Goal: Task Accomplishment & Management: Use online tool/utility

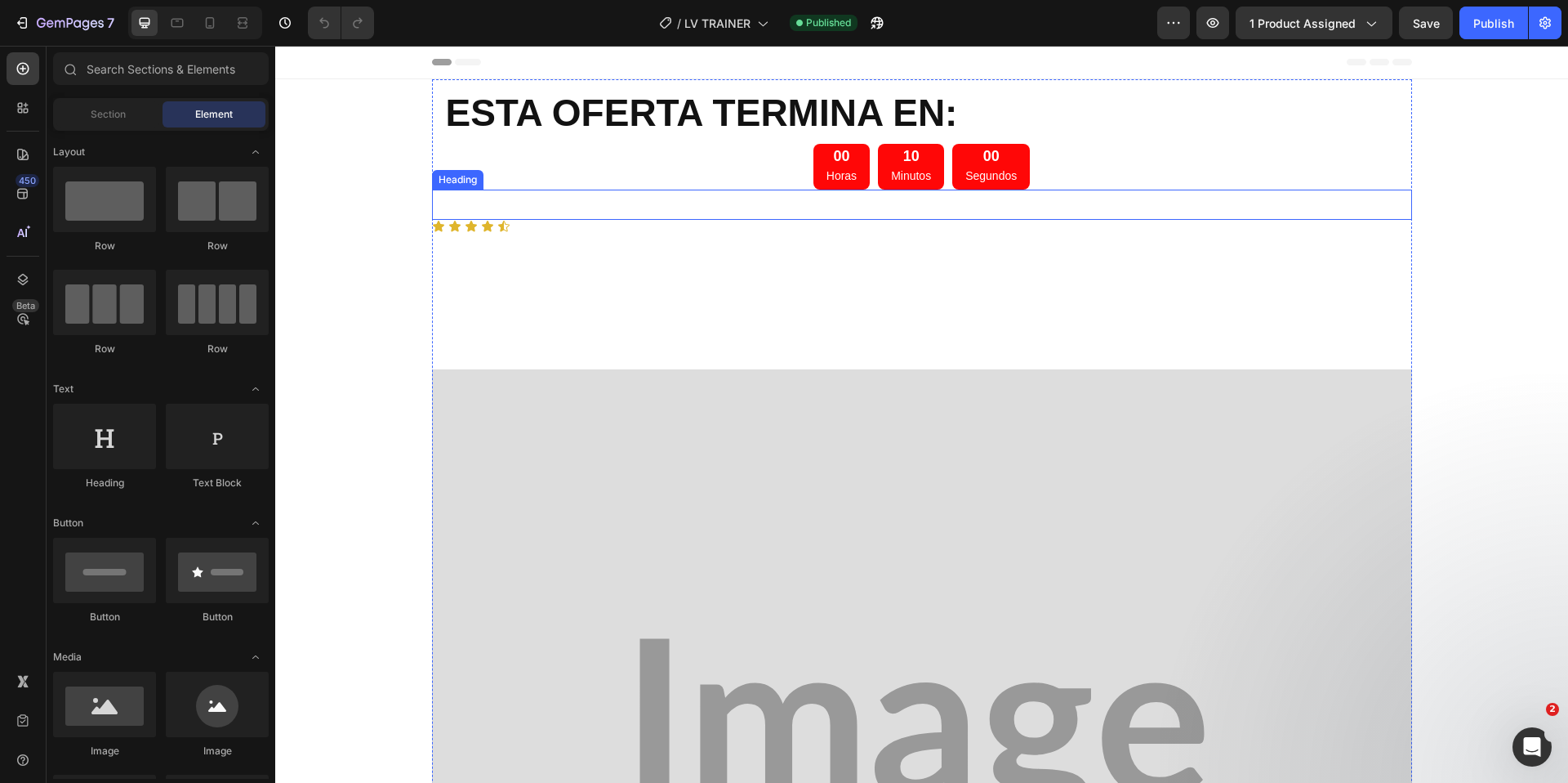
scroll to position [6325, 0]
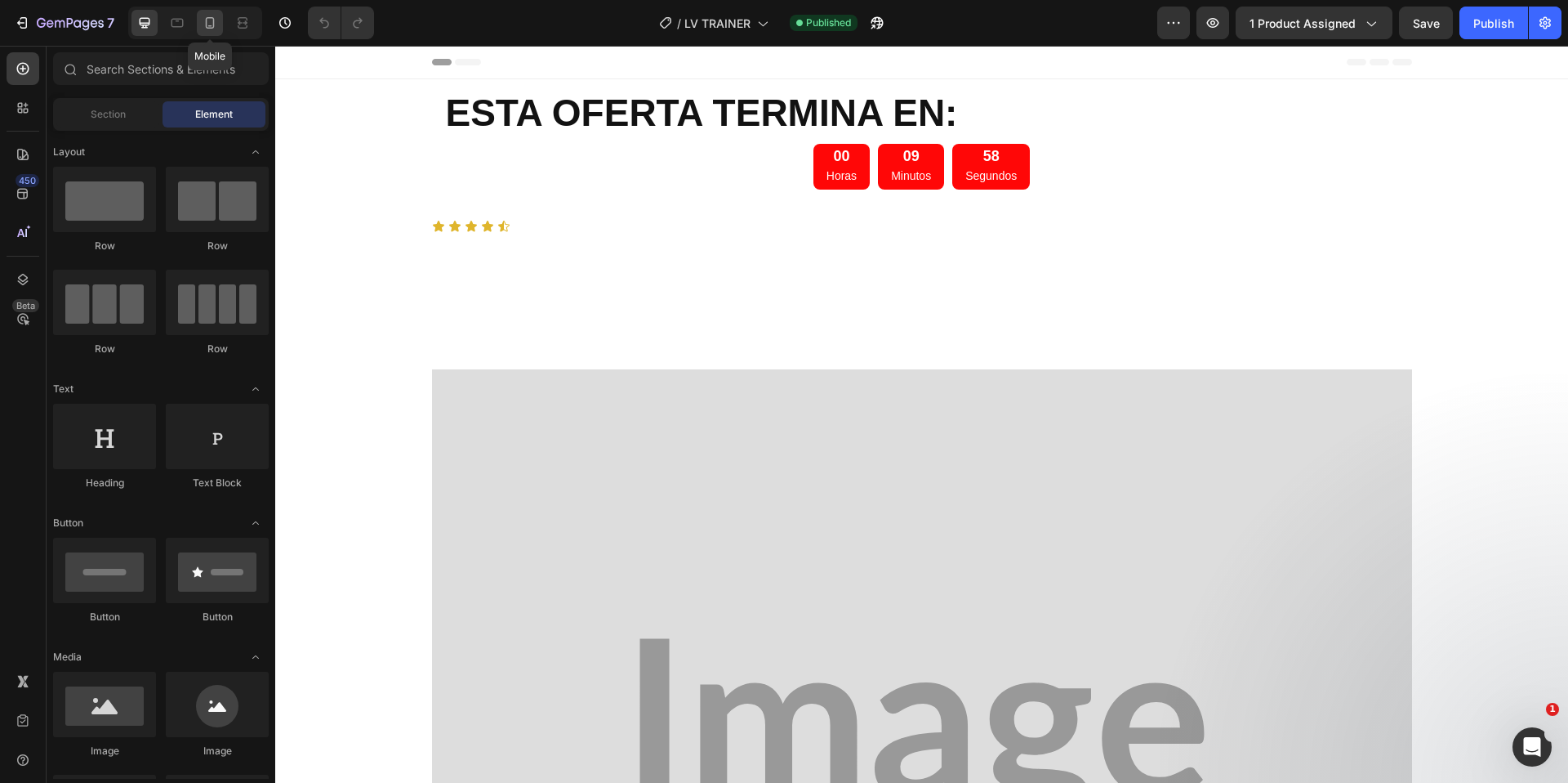
click at [211, 27] on icon at bounding box center [209, 22] width 16 height 16
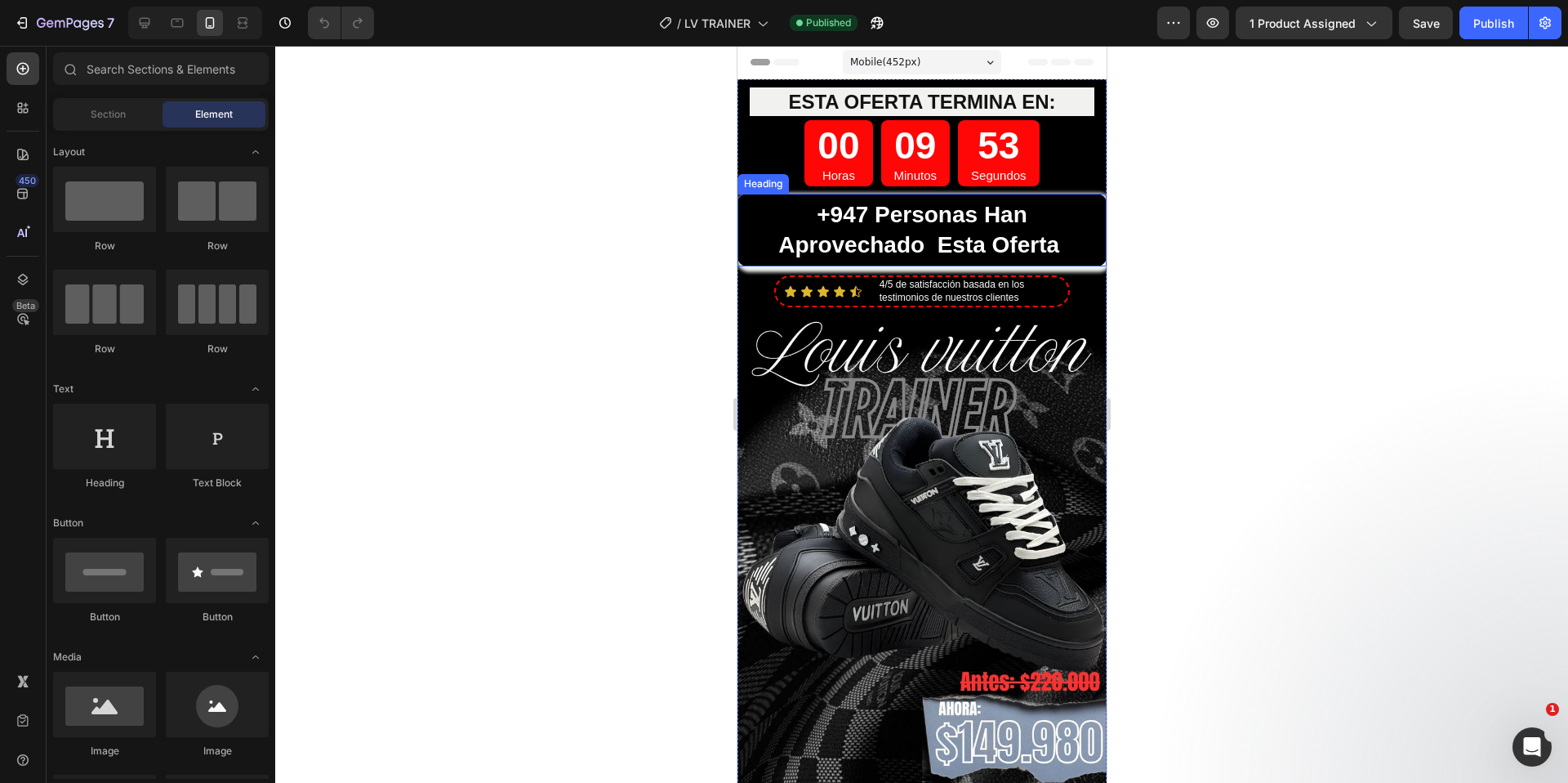
click at [913, 219] on strong "+947 personas han aprovechado esta oferta" at bounding box center [918, 229] width 281 height 55
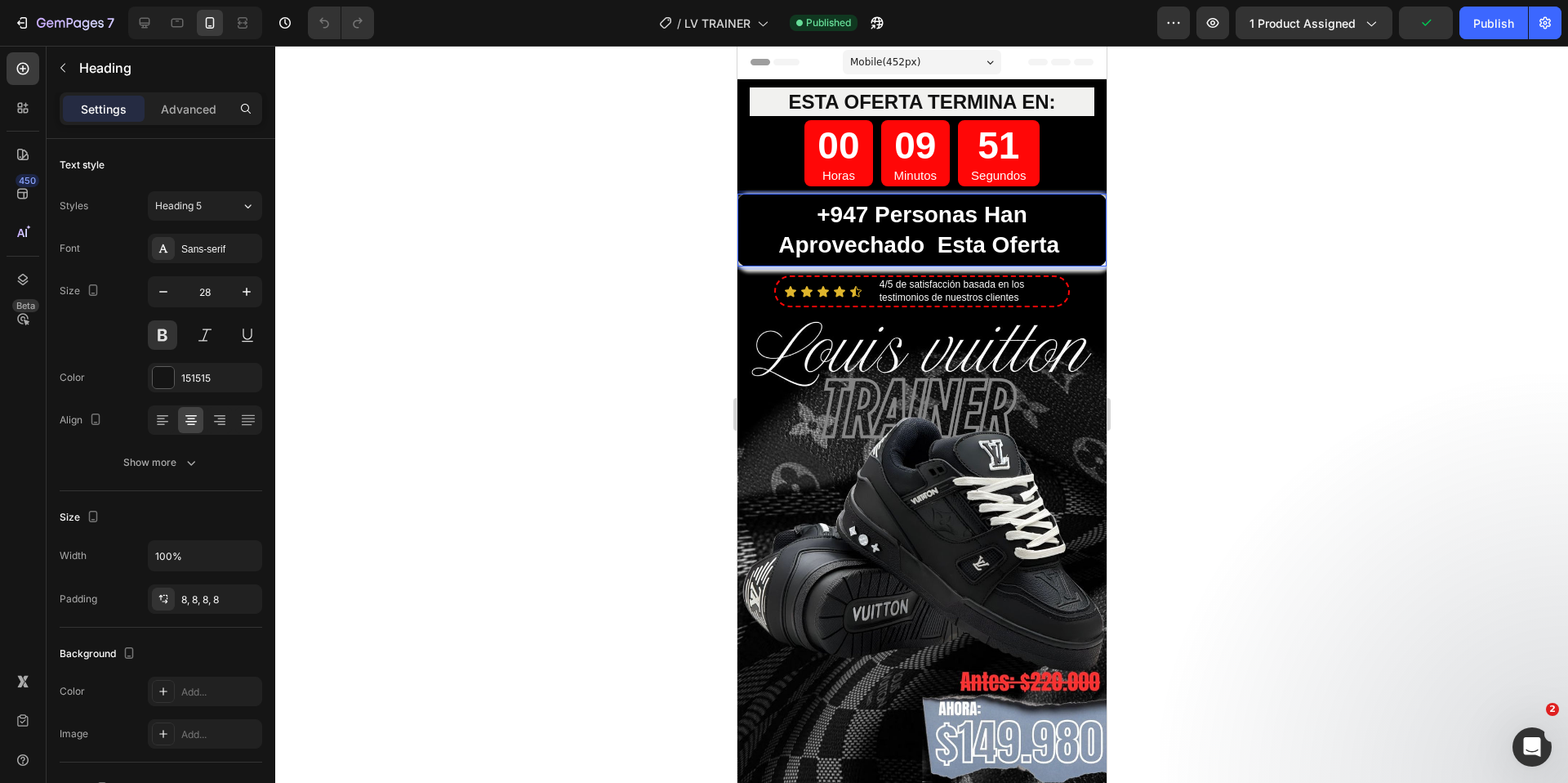
click at [838, 212] on strong "+947 personas han aprovechado esta oferta" at bounding box center [918, 229] width 281 height 55
click at [847, 214] on strong "+147 personas han aprovechado esta oferta" at bounding box center [918, 229] width 281 height 55
click at [1275, 359] on div at bounding box center [922, 414] width 1293 height 737
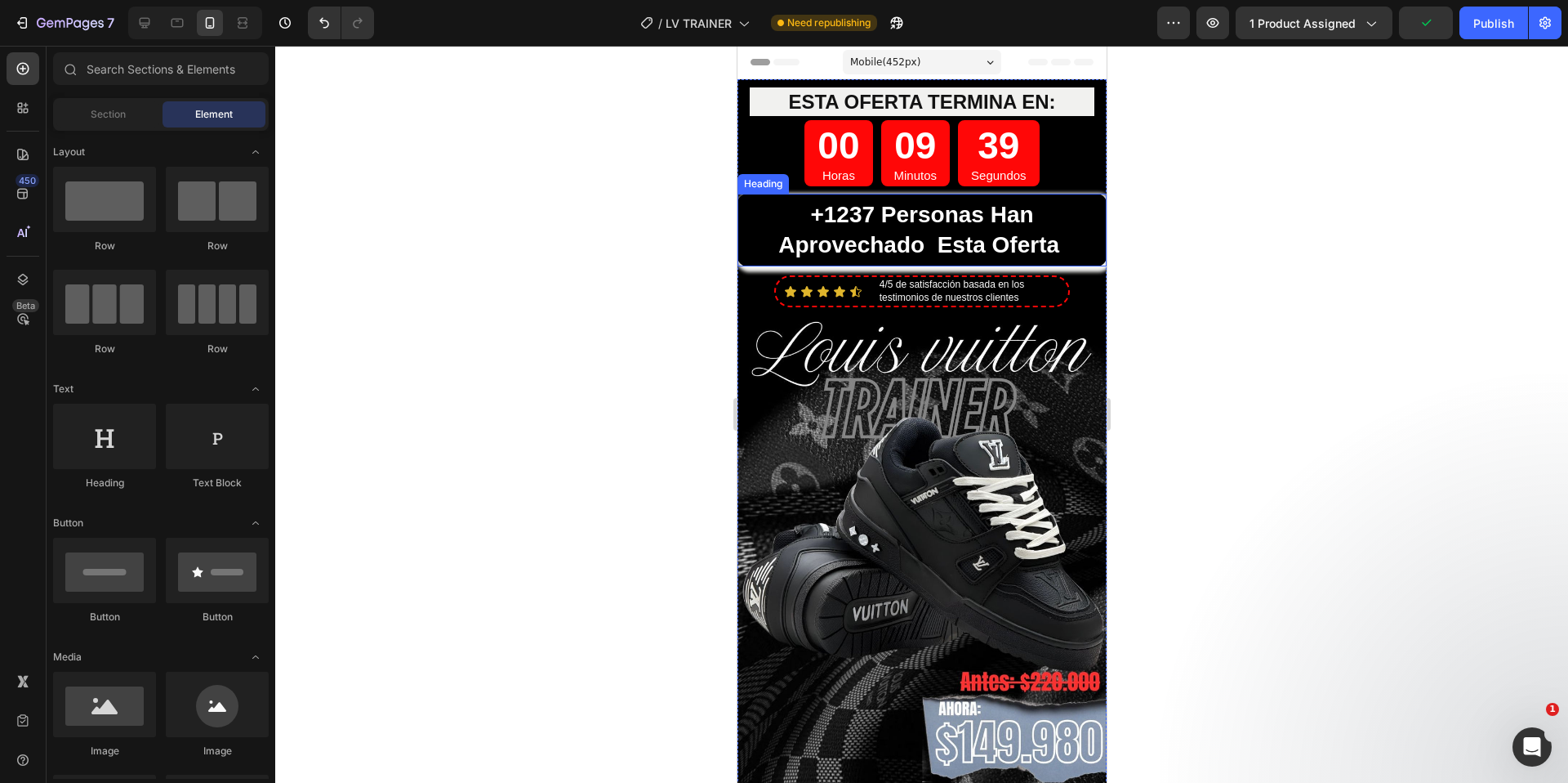
click at [1052, 242] on span "+1237 personas han aprovechado esta oferta" at bounding box center [922, 229] width 288 height 55
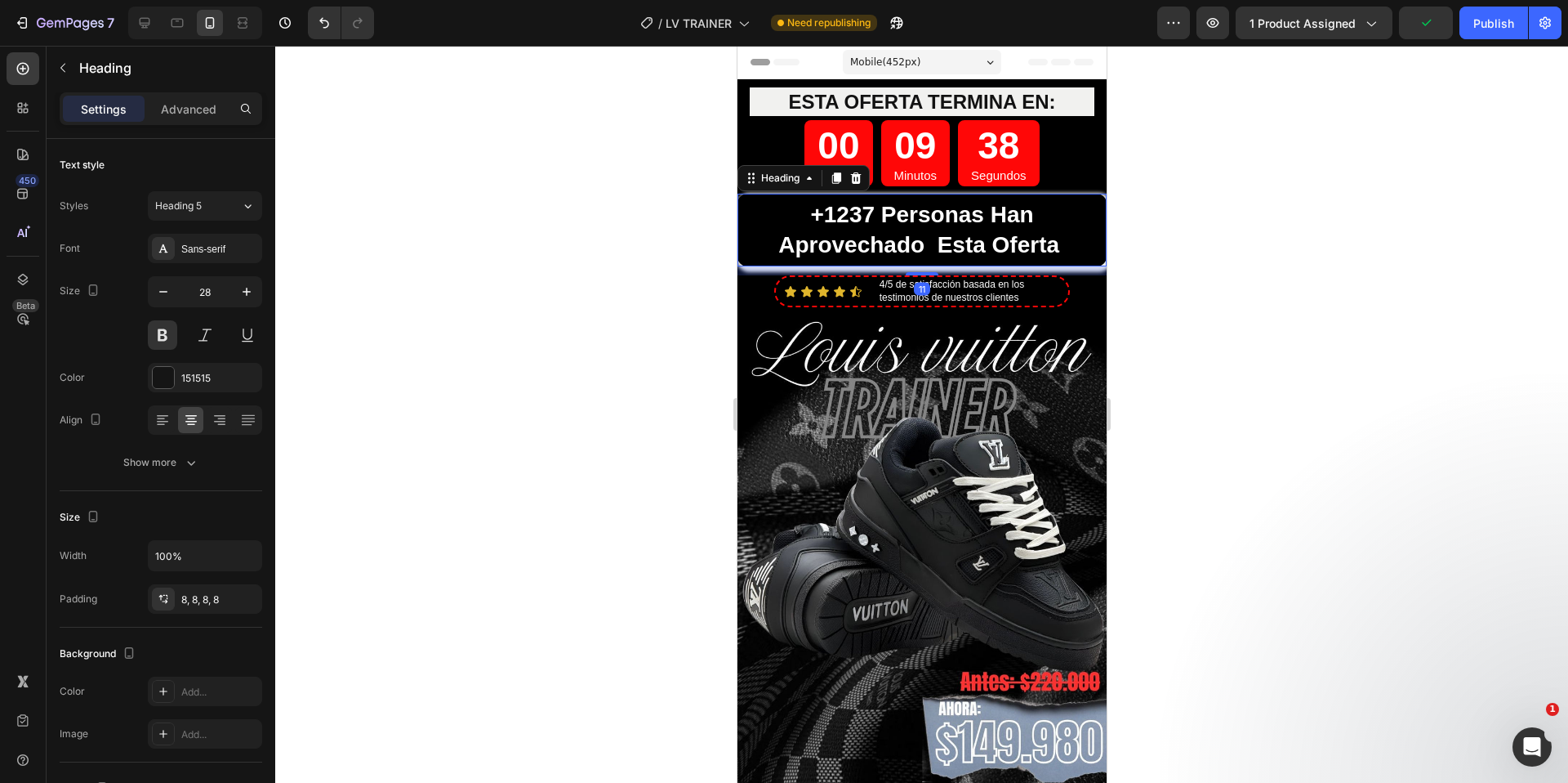
click at [1163, 258] on div at bounding box center [922, 414] width 1293 height 737
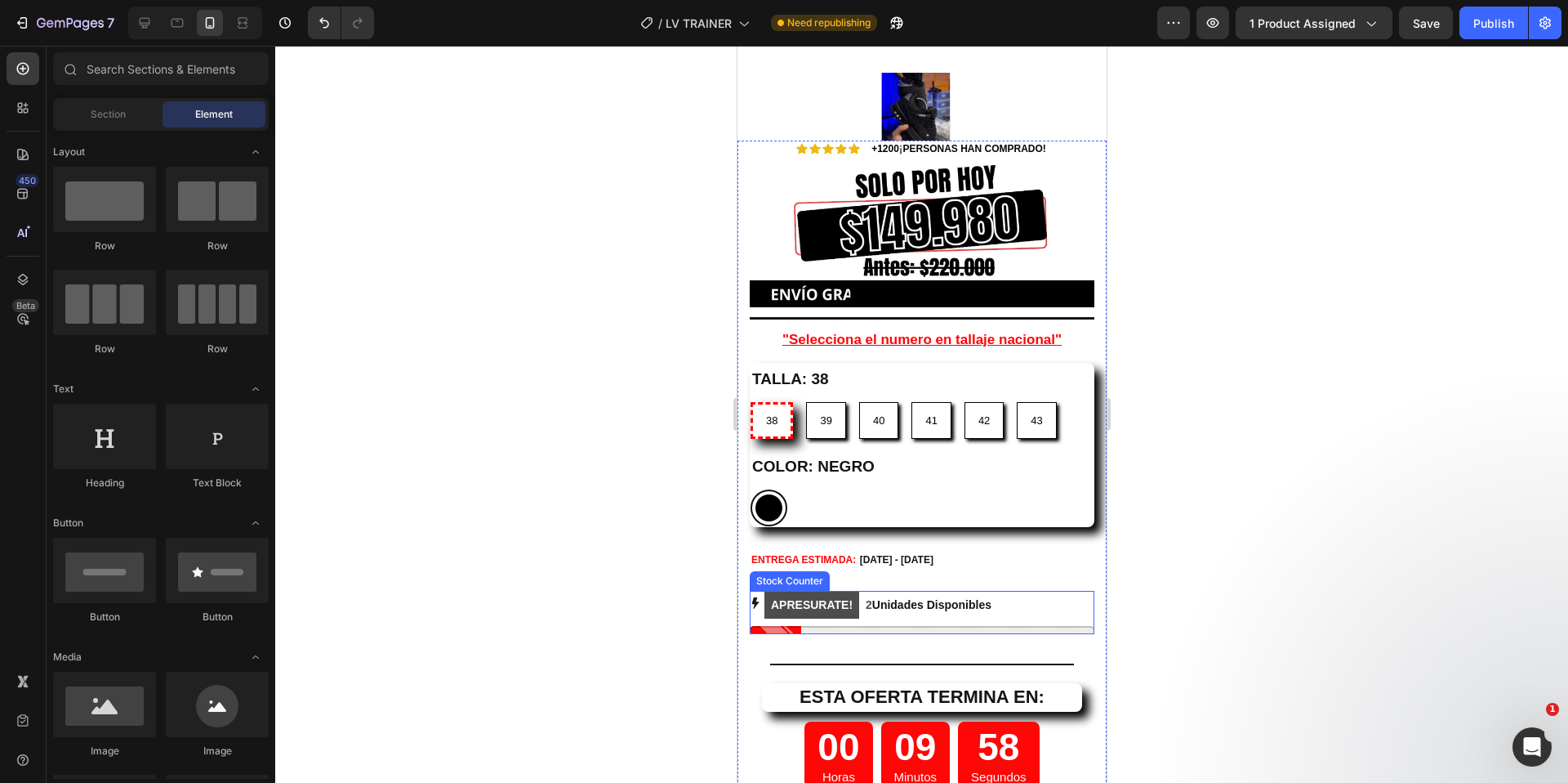
scroll to position [6195, 0]
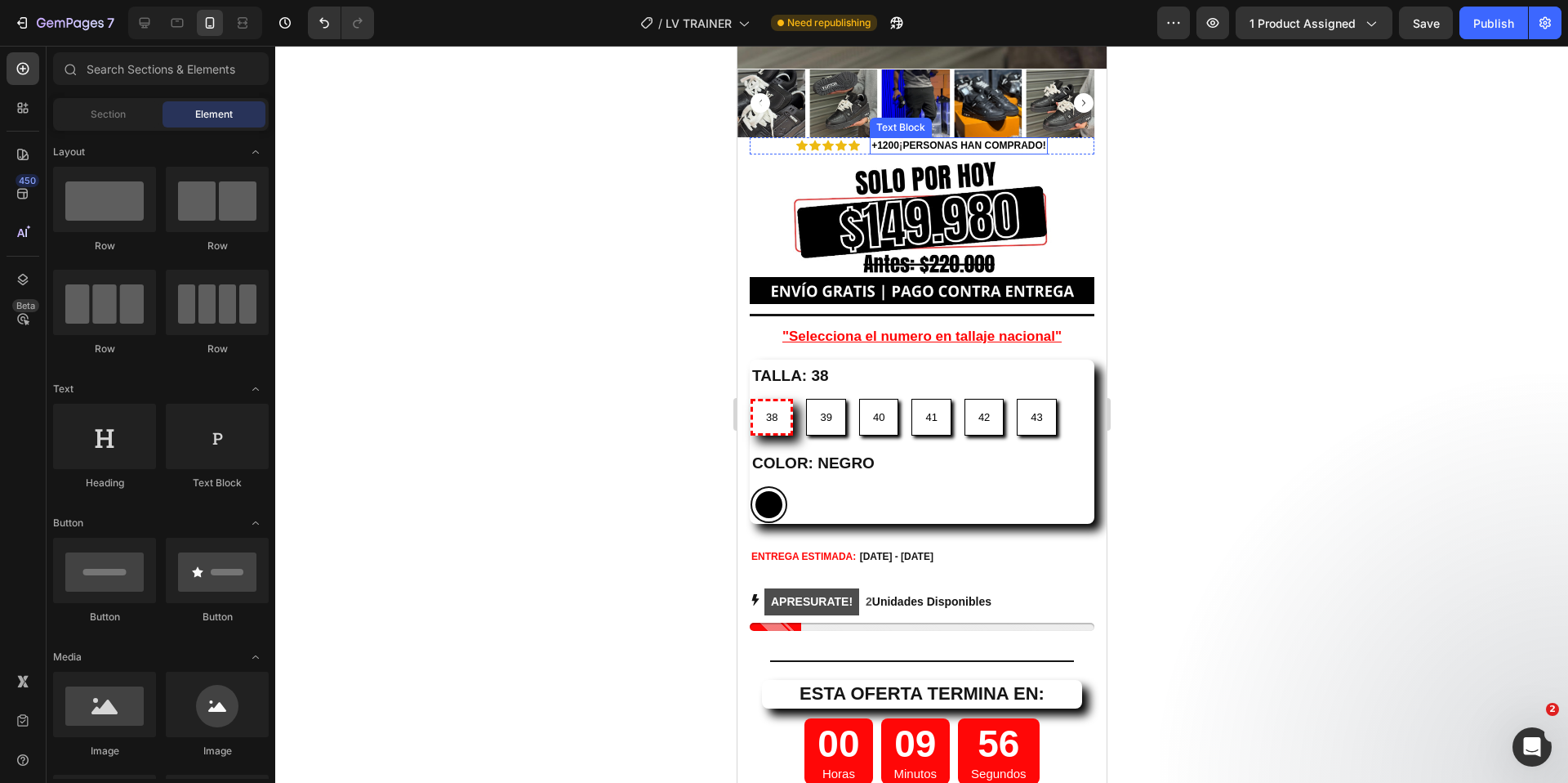
click at [887, 140] on strong "00" at bounding box center [892, 146] width 10 height 11
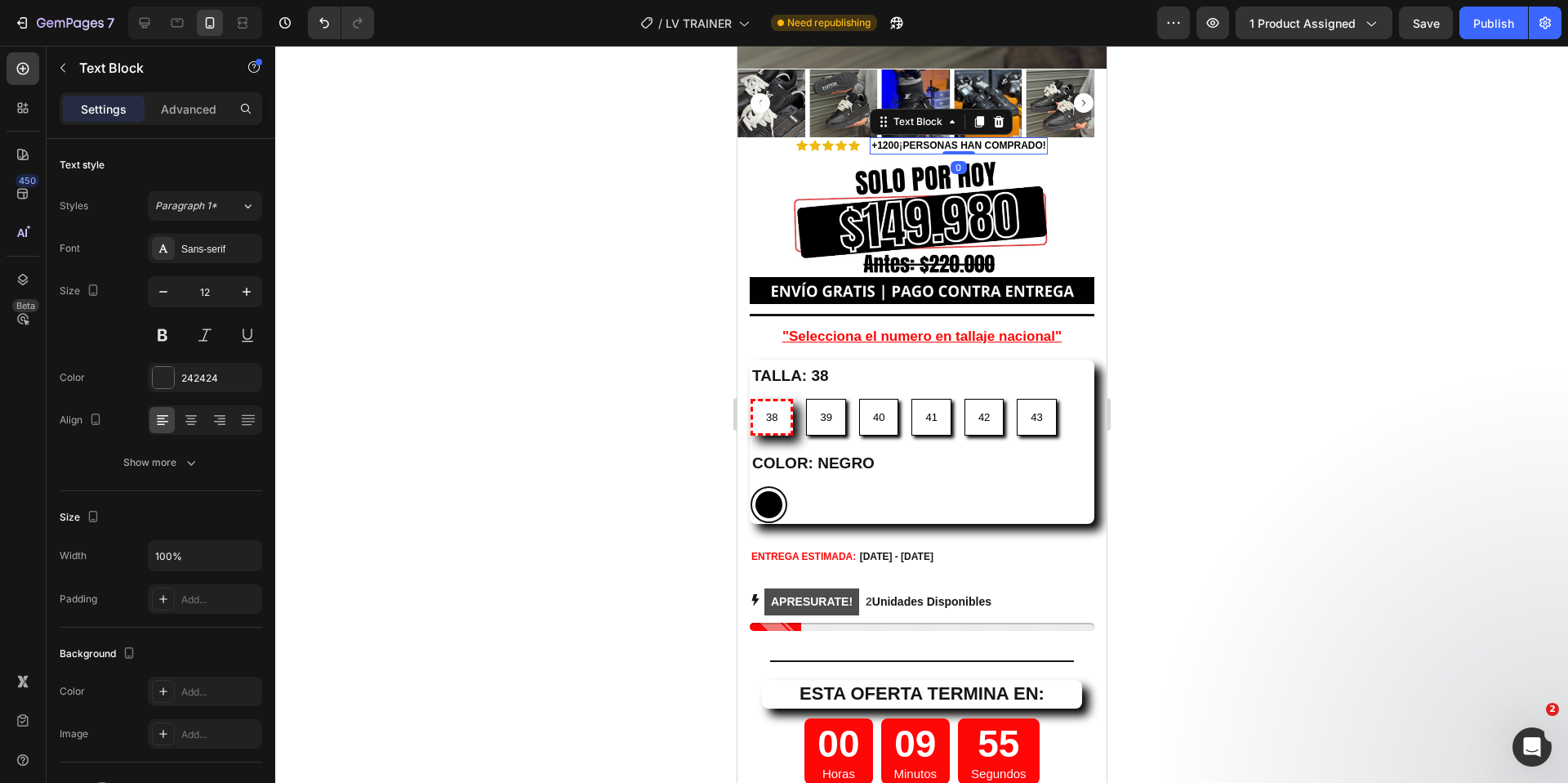
click at [878, 140] on strong "+12" at bounding box center [878, 146] width 16 height 11
click at [1281, 218] on div at bounding box center [922, 414] width 1293 height 737
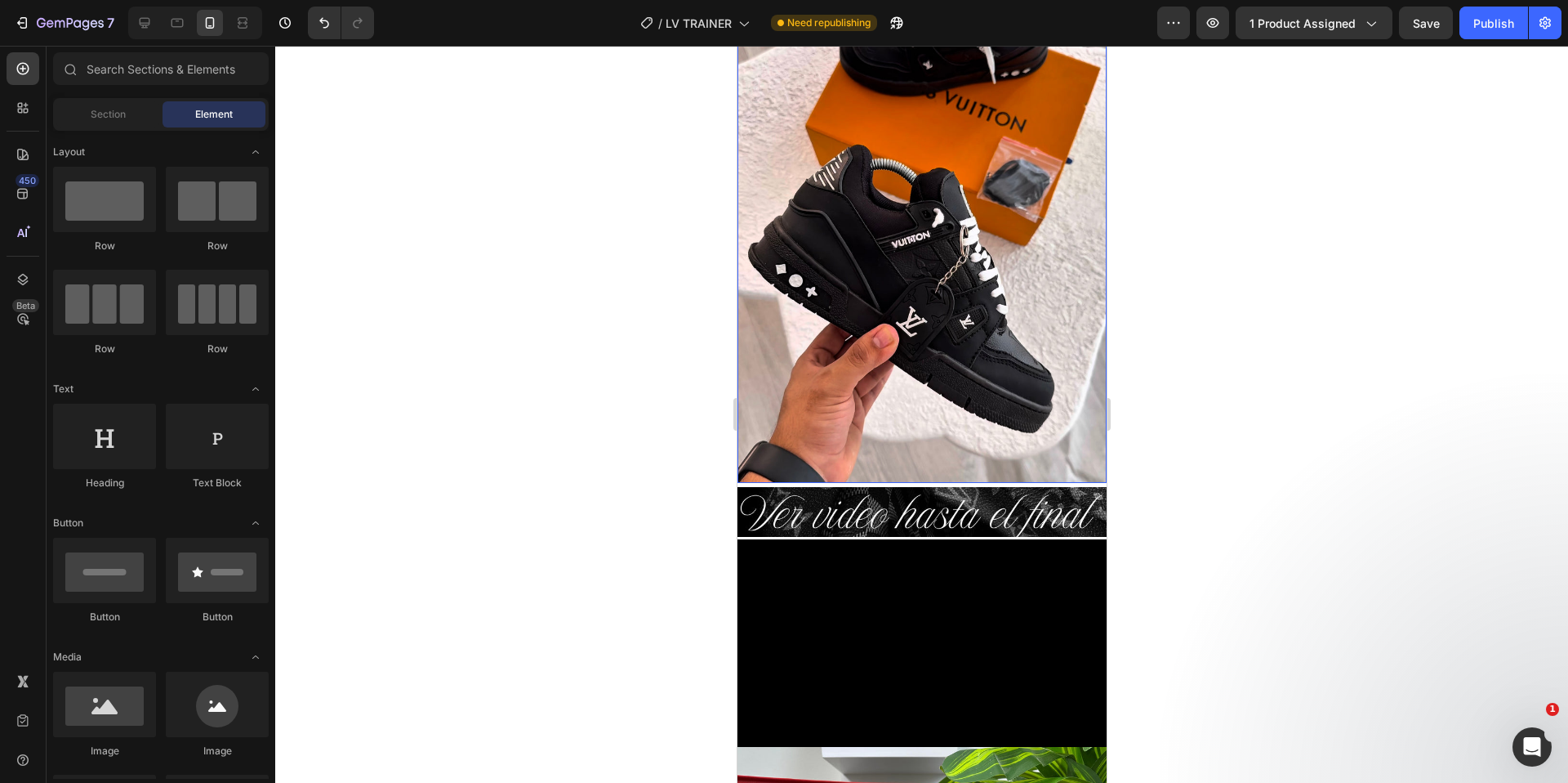
scroll to position [382, 0]
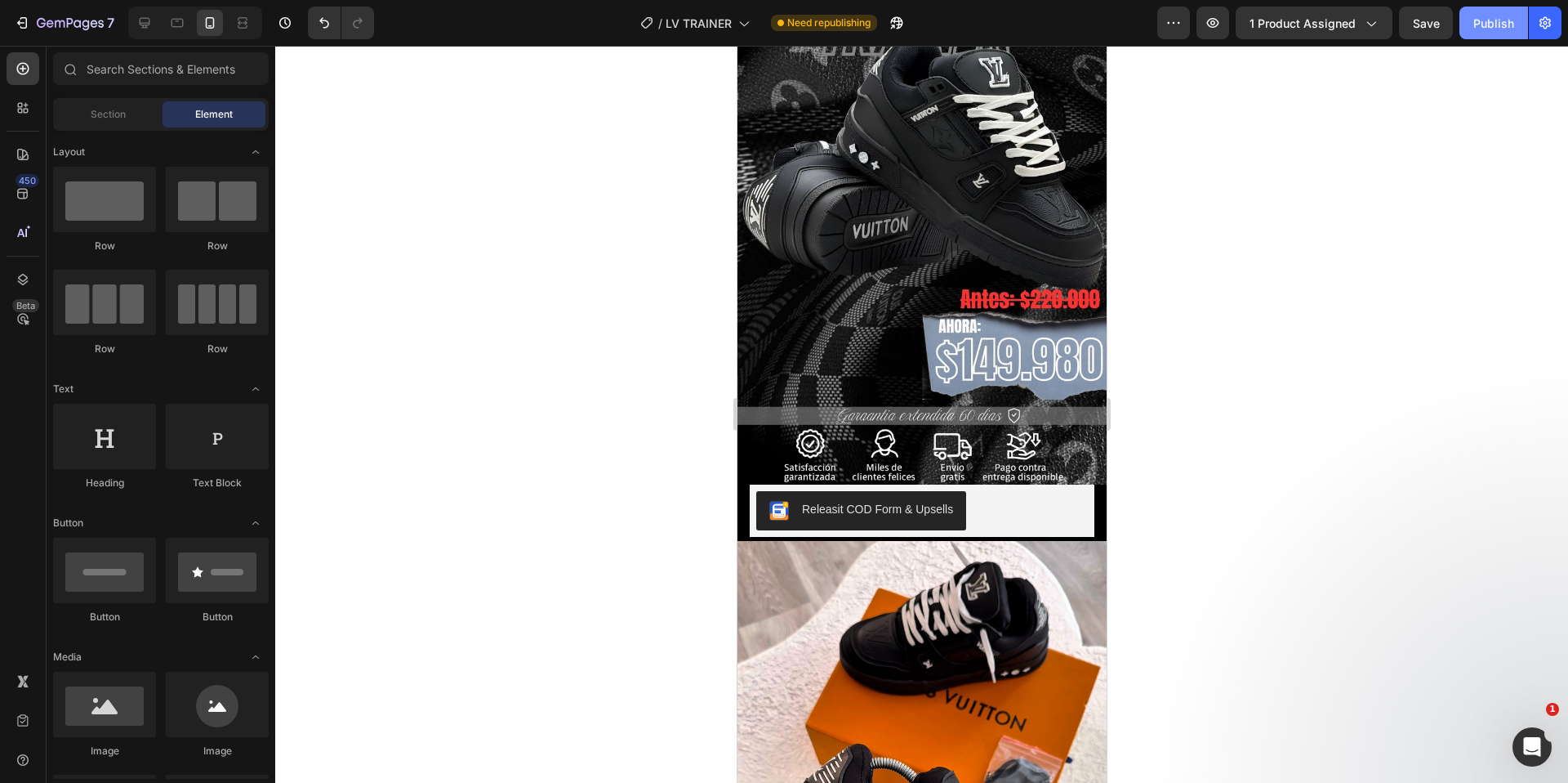
click at [1505, 29] on div "Publish" at bounding box center [1494, 23] width 41 height 17
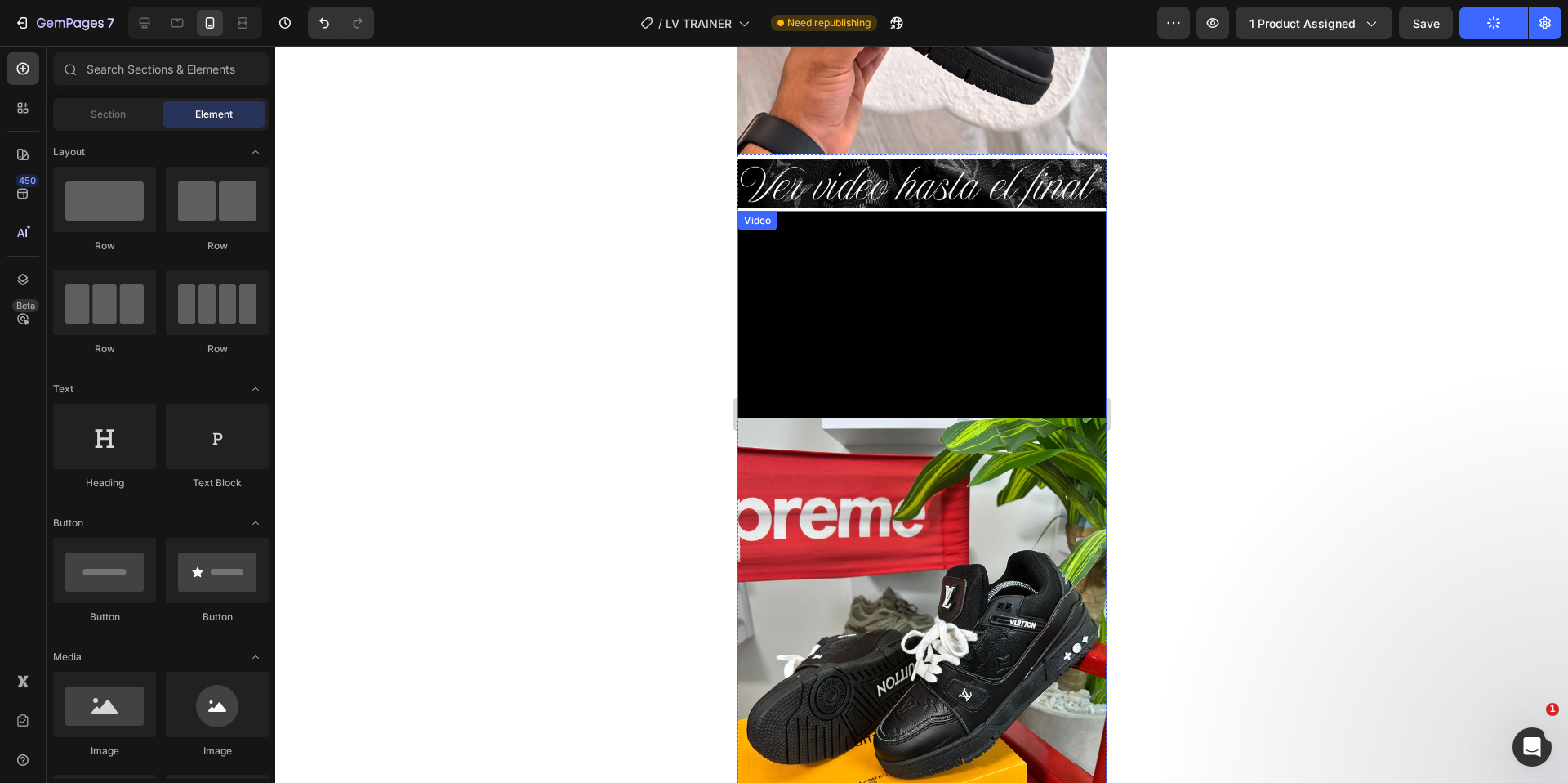
scroll to position [1306, 0]
